Goal: Task Accomplishment & Management: Manage account settings

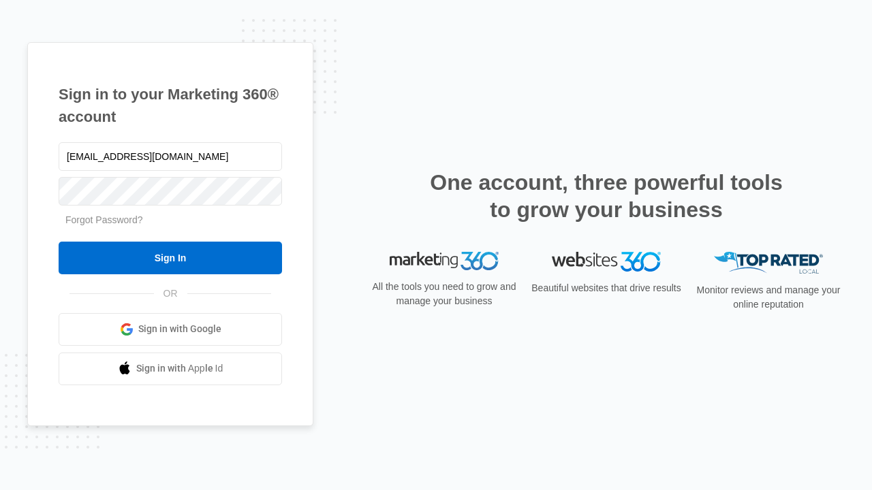
type input "dankie614@gmail.com"
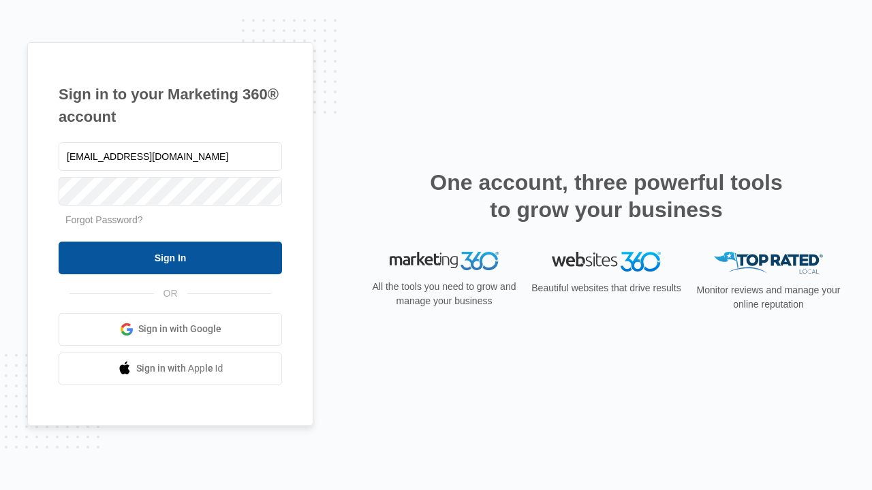
click at [170, 257] on input "Sign In" at bounding box center [170, 258] width 223 height 33
